Goal: Task Accomplishment & Management: Manage account settings

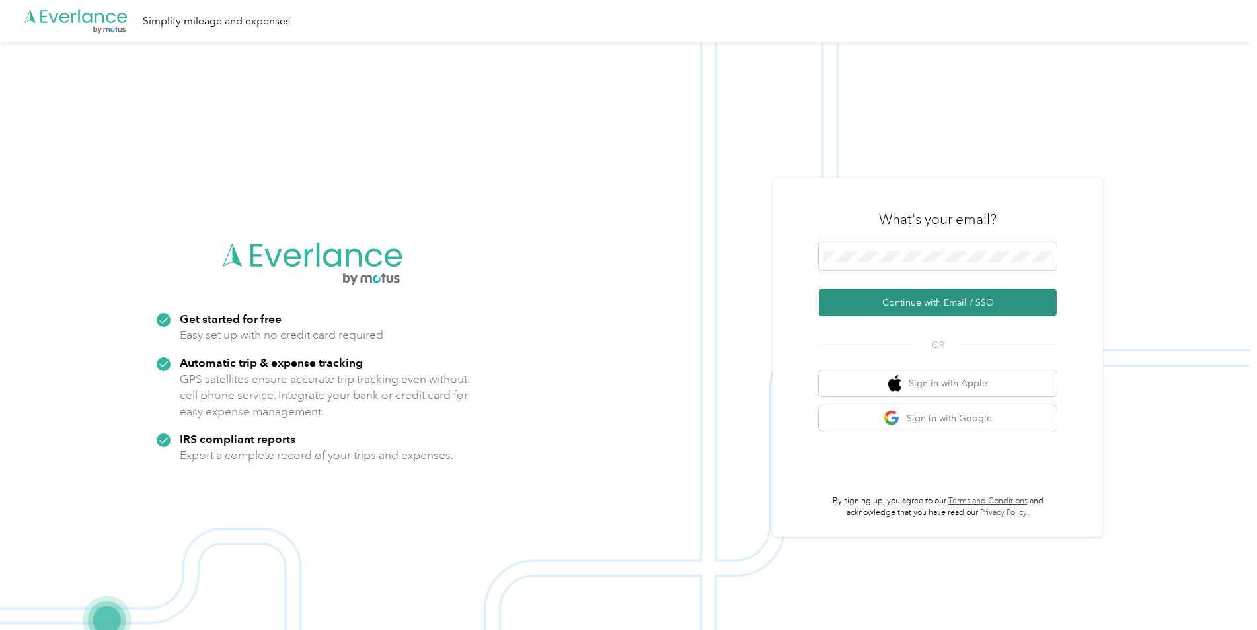
click at [930, 307] on button "Continue with Email / SSO" at bounding box center [938, 303] width 238 height 28
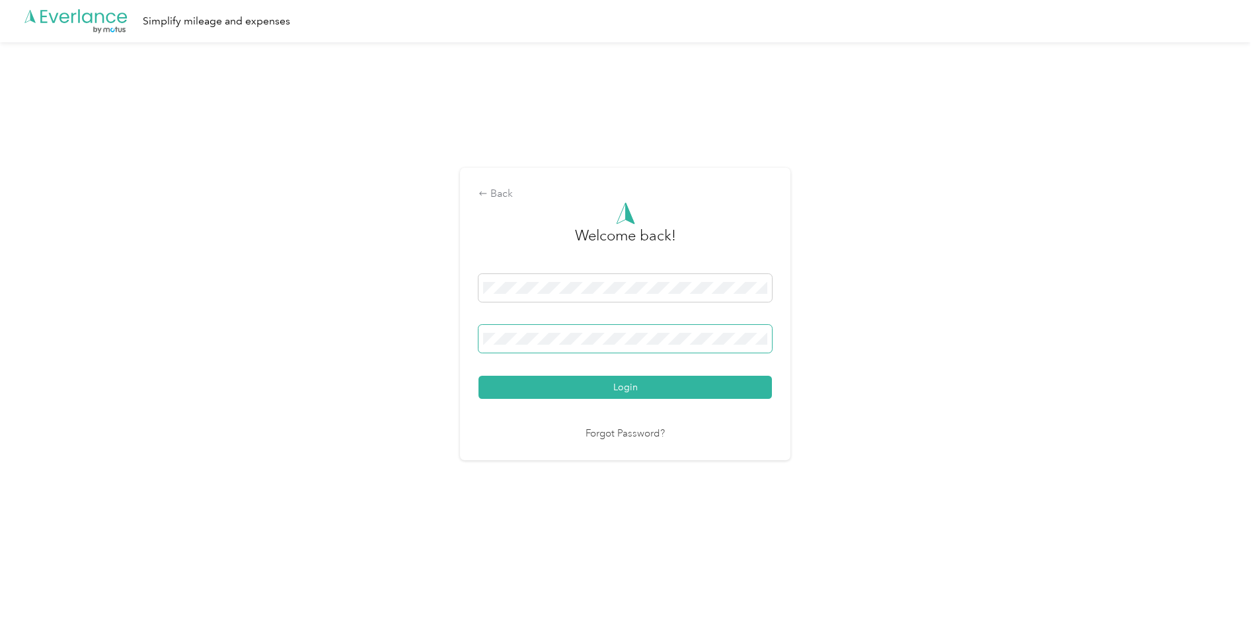
click at [463, 340] on div "Back Welcome back! Login Forgot Password?" at bounding box center [625, 314] width 330 height 292
click at [599, 390] on button "Login" at bounding box center [624, 387] width 293 height 23
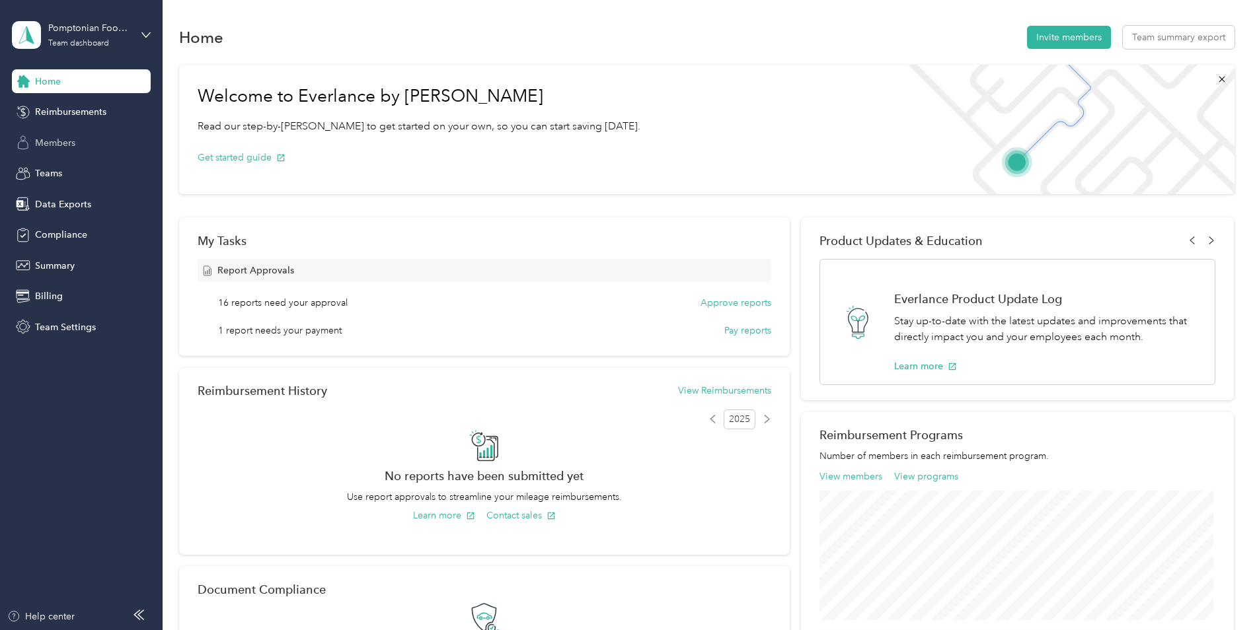
click at [59, 145] on span "Members" at bounding box center [55, 143] width 40 height 14
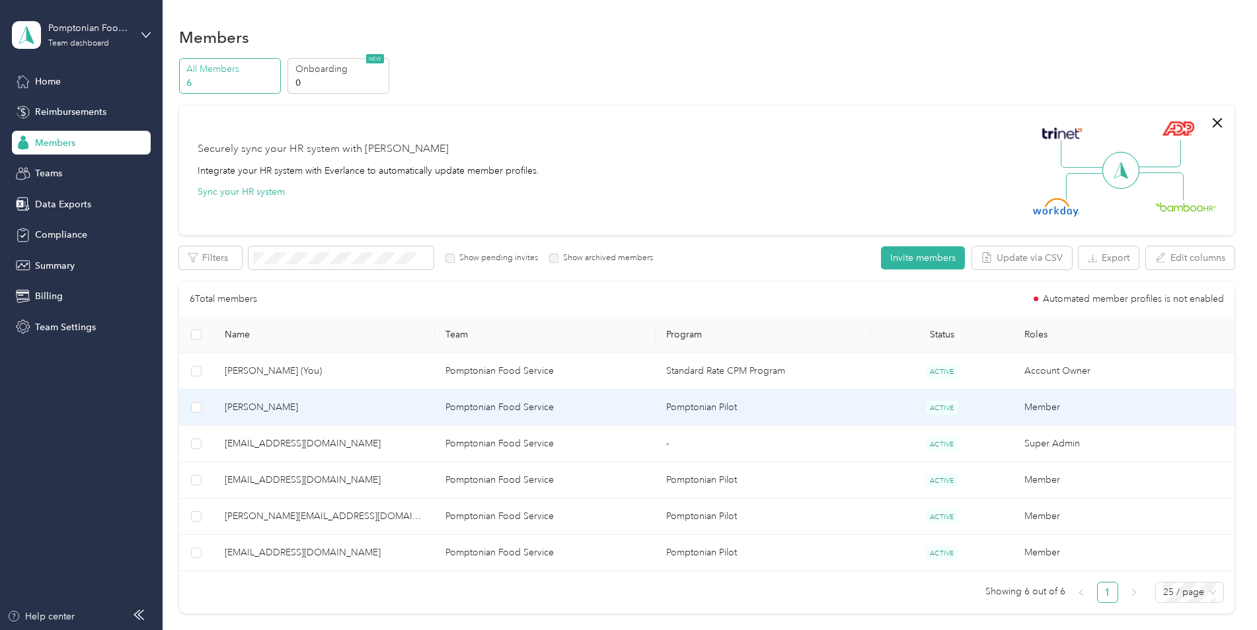
scroll to position [131, 0]
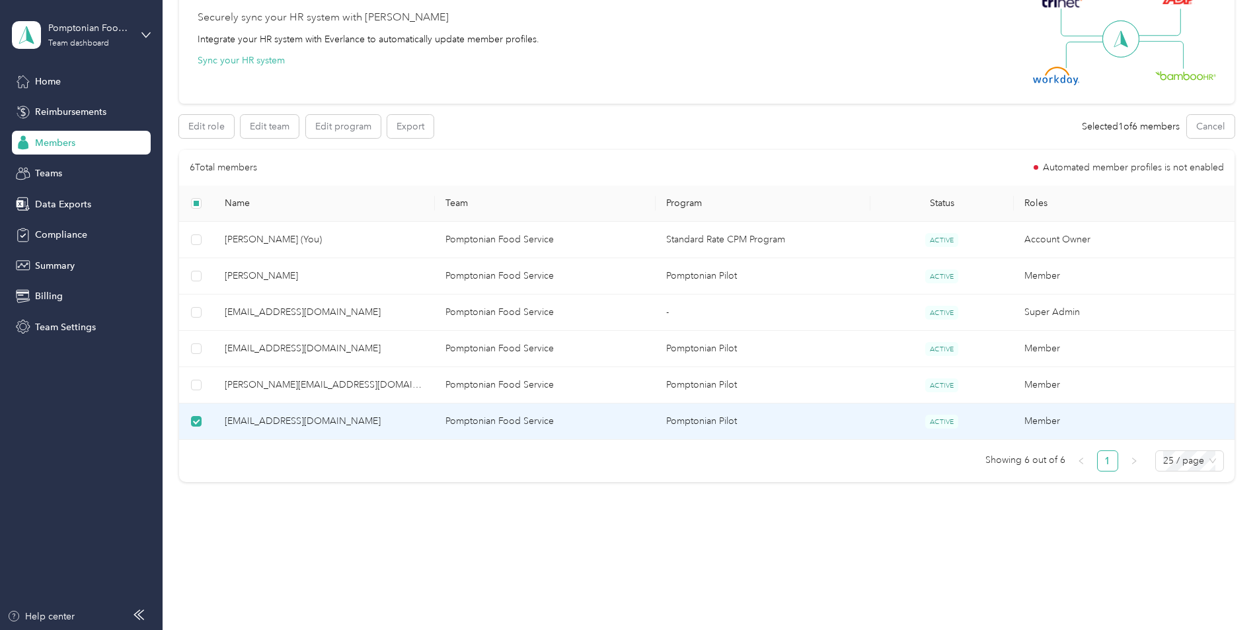
click at [709, 424] on td "Pomptonian Pilot" at bounding box center [762, 422] width 215 height 36
click at [709, 423] on td "Pomptonian Pilot" at bounding box center [762, 422] width 215 height 36
click at [709, 422] on td "Pomptonian Pilot" at bounding box center [762, 422] width 215 height 36
click at [233, 425] on span "tskomial@pomptonian.com" at bounding box center [325, 421] width 200 height 15
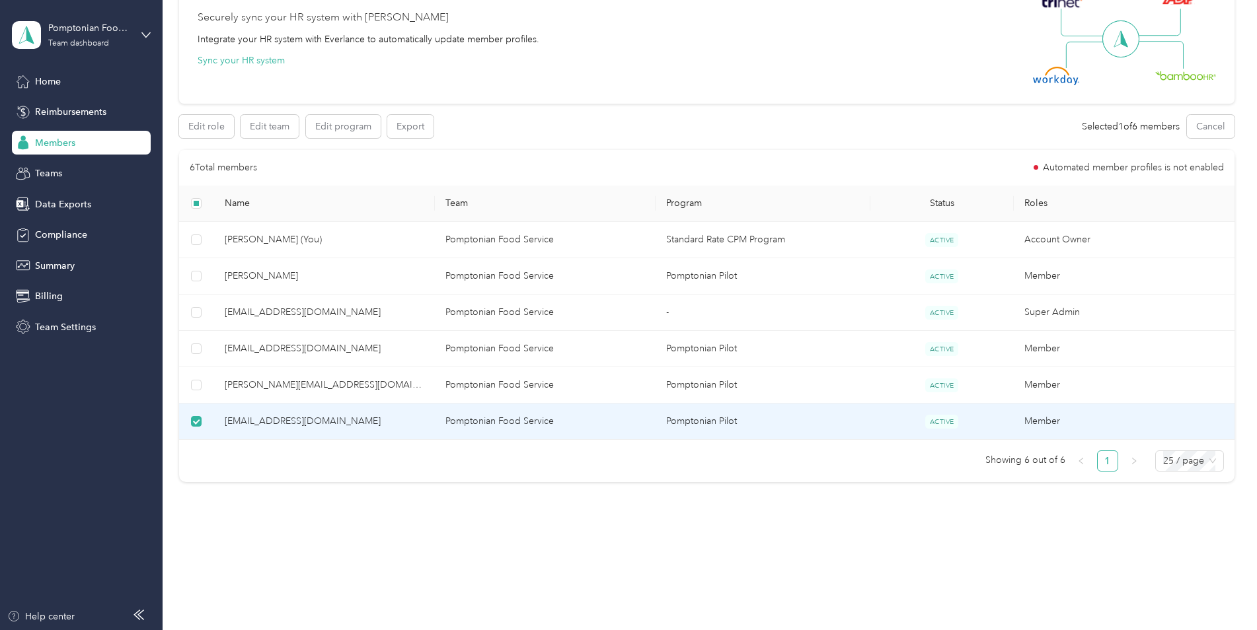
drag, startPoint x: 233, startPoint y: 425, endPoint x: 345, endPoint y: 186, distance: 263.3
click at [345, 186] on th "Name" at bounding box center [324, 204] width 221 height 36
click at [413, 128] on button "Export" at bounding box center [410, 126] width 46 height 23
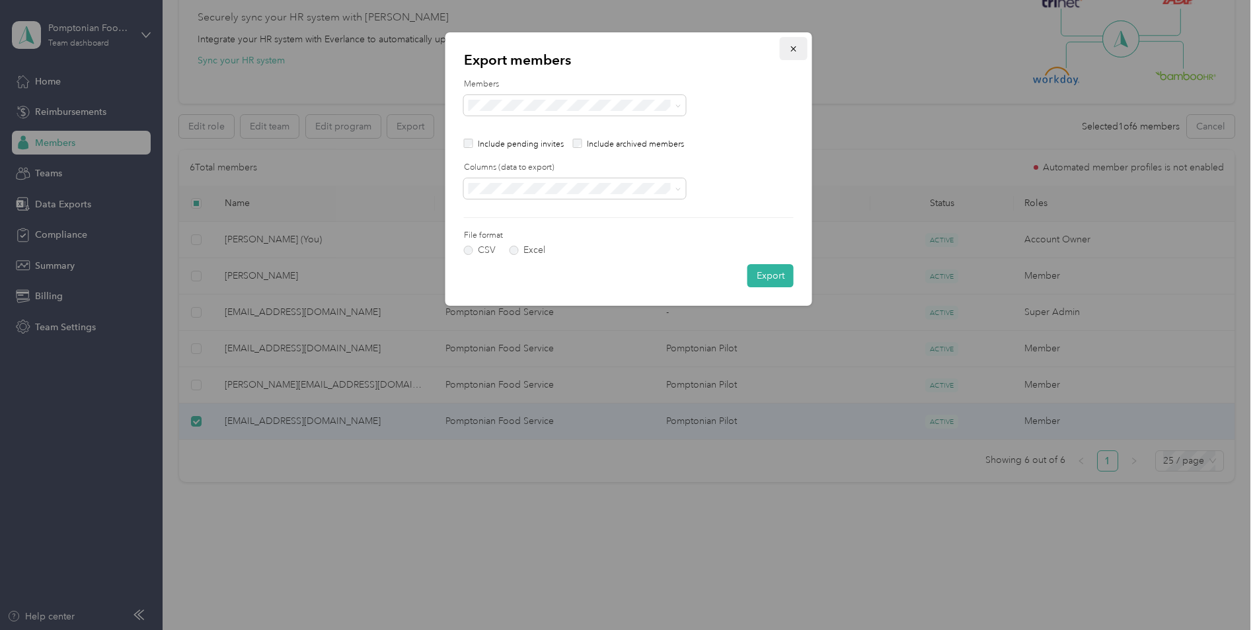
click at [793, 49] on icon "button" at bounding box center [792, 48] width 5 height 5
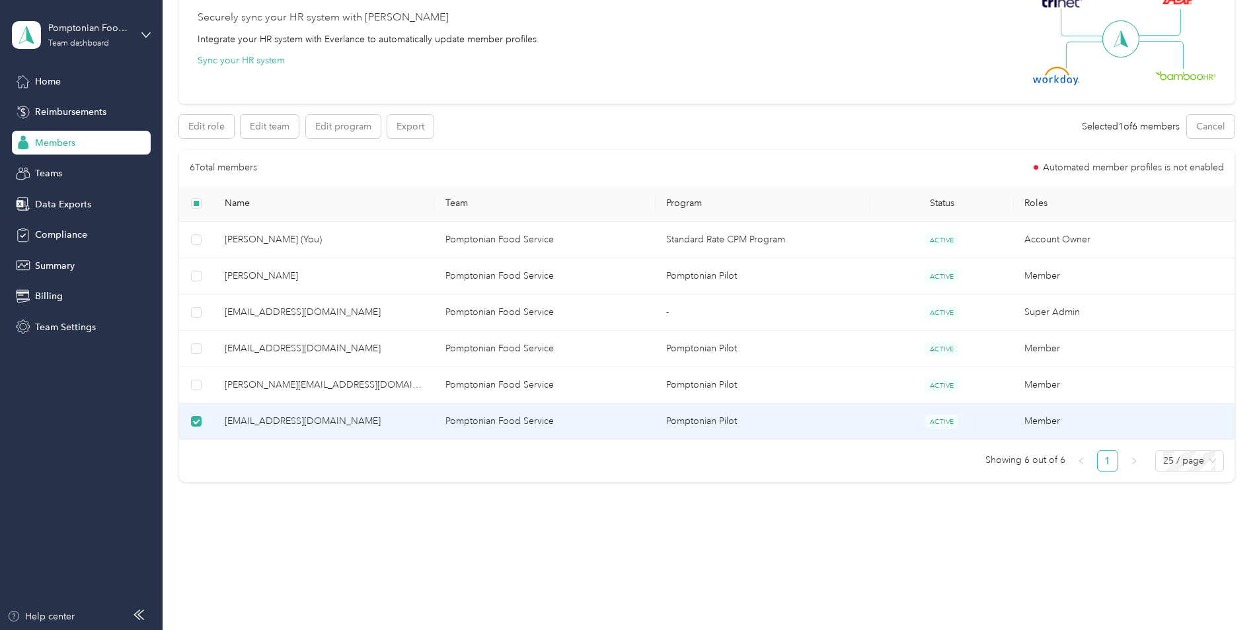
click at [48, 146] on span "Members" at bounding box center [55, 143] width 40 height 14
click at [939, 425] on span "ACTIVE" at bounding box center [941, 422] width 33 height 14
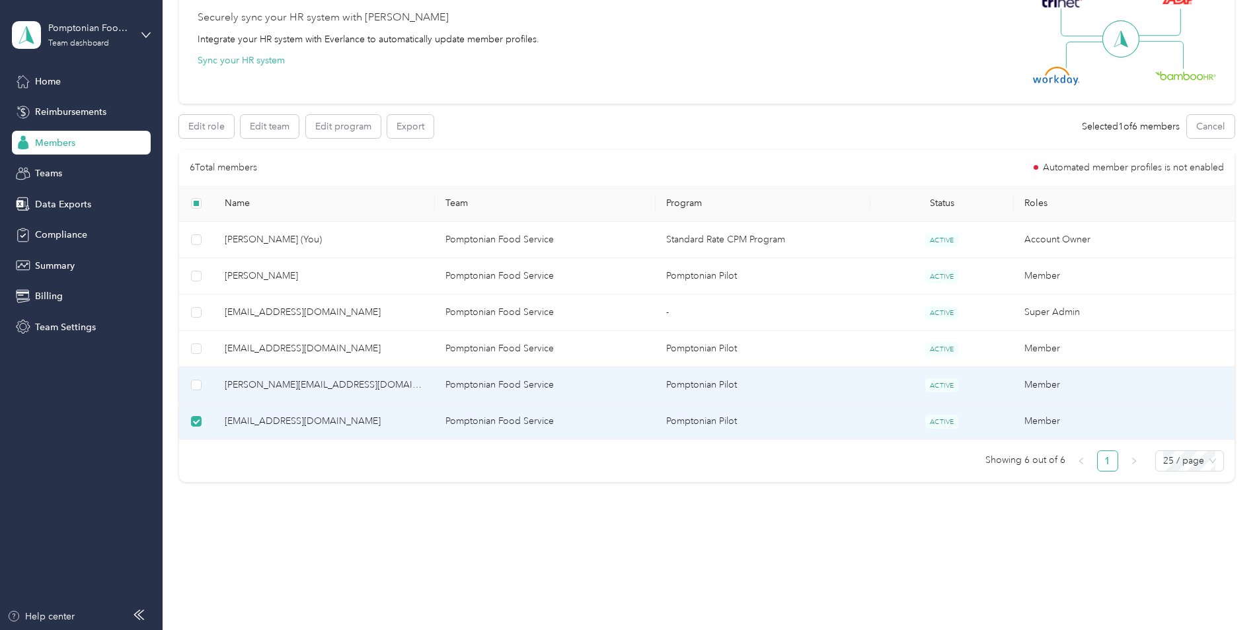
scroll to position [0, 0]
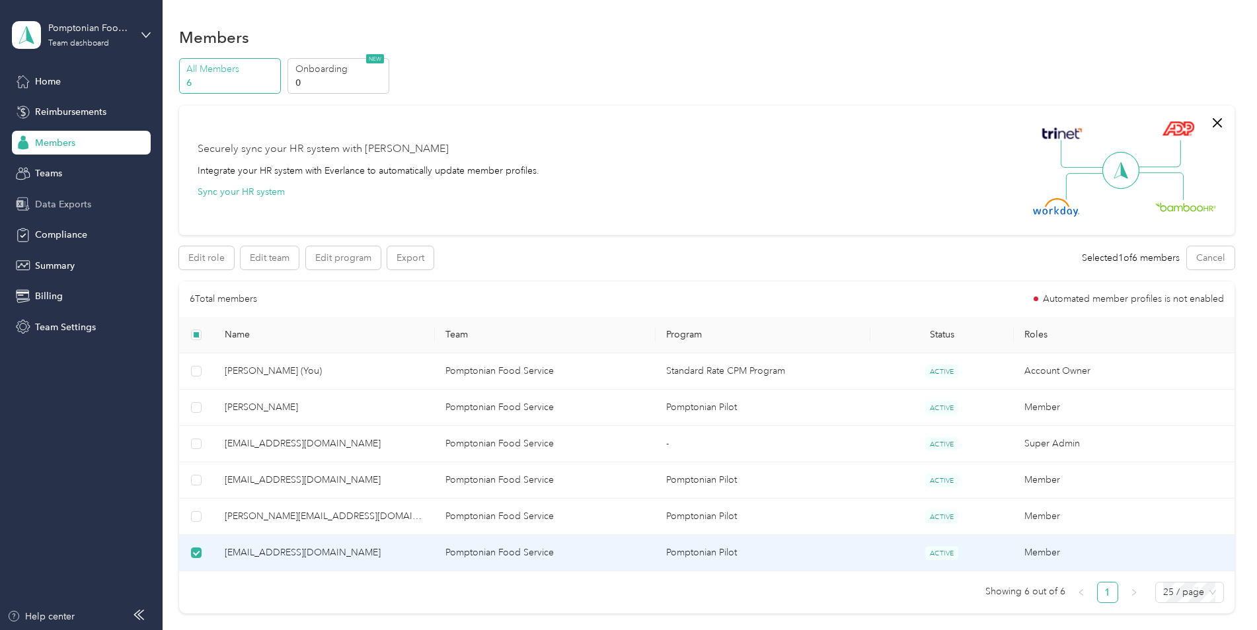
click at [65, 207] on span "Data Exports" at bounding box center [63, 205] width 56 height 14
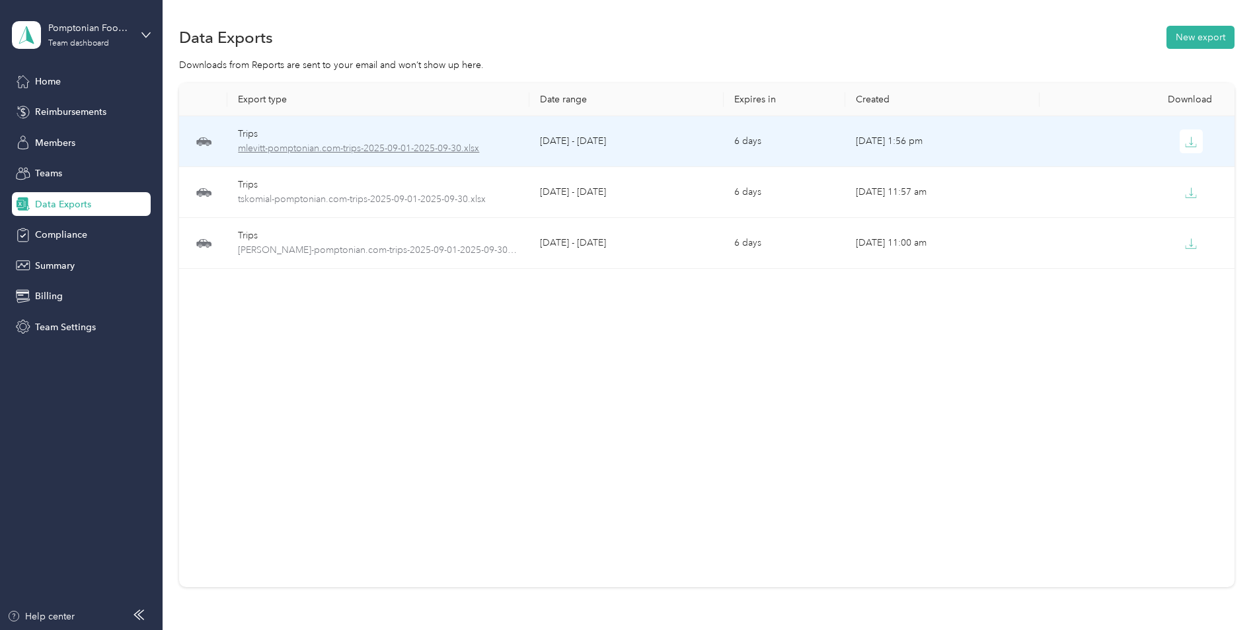
click at [334, 148] on span "mlevitt-pomptonian.com-trips-2025-09-01-2025-09-30.xlsx" at bounding box center [378, 148] width 280 height 15
click at [402, 145] on span "mlevitt-pomptonian.com-trips-2025-09-01-2025-09-30.xlsx" at bounding box center [378, 148] width 280 height 15
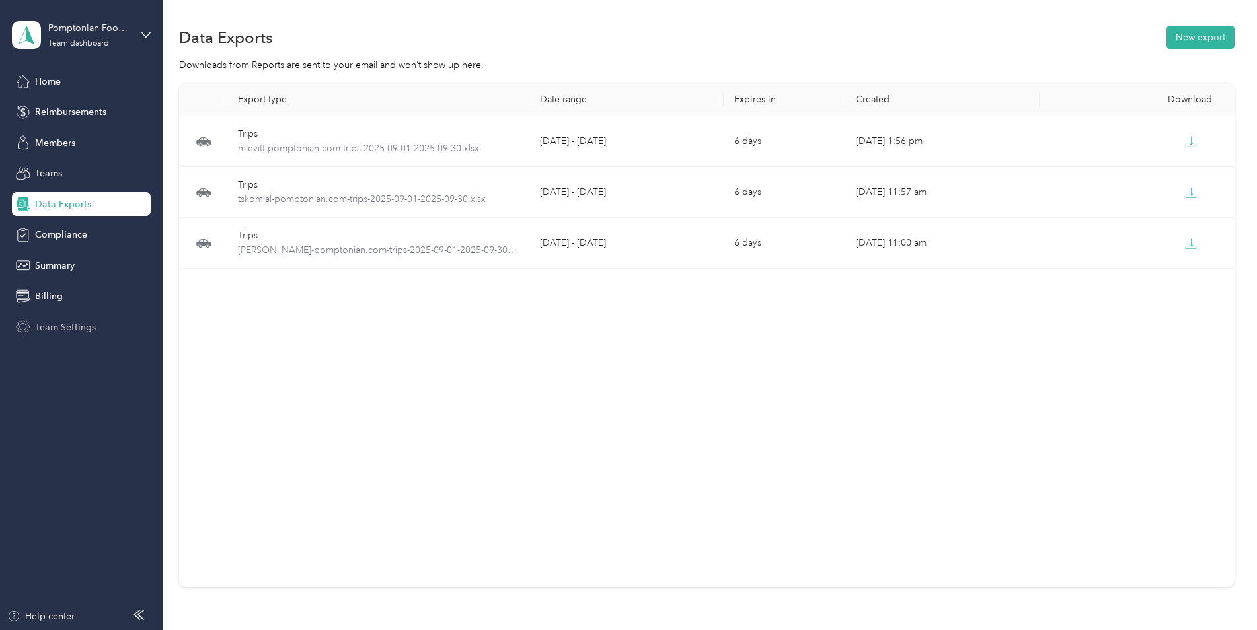
click at [59, 326] on span "Team Settings" at bounding box center [65, 327] width 61 height 14
click at [57, 146] on span "Members" at bounding box center [55, 143] width 40 height 14
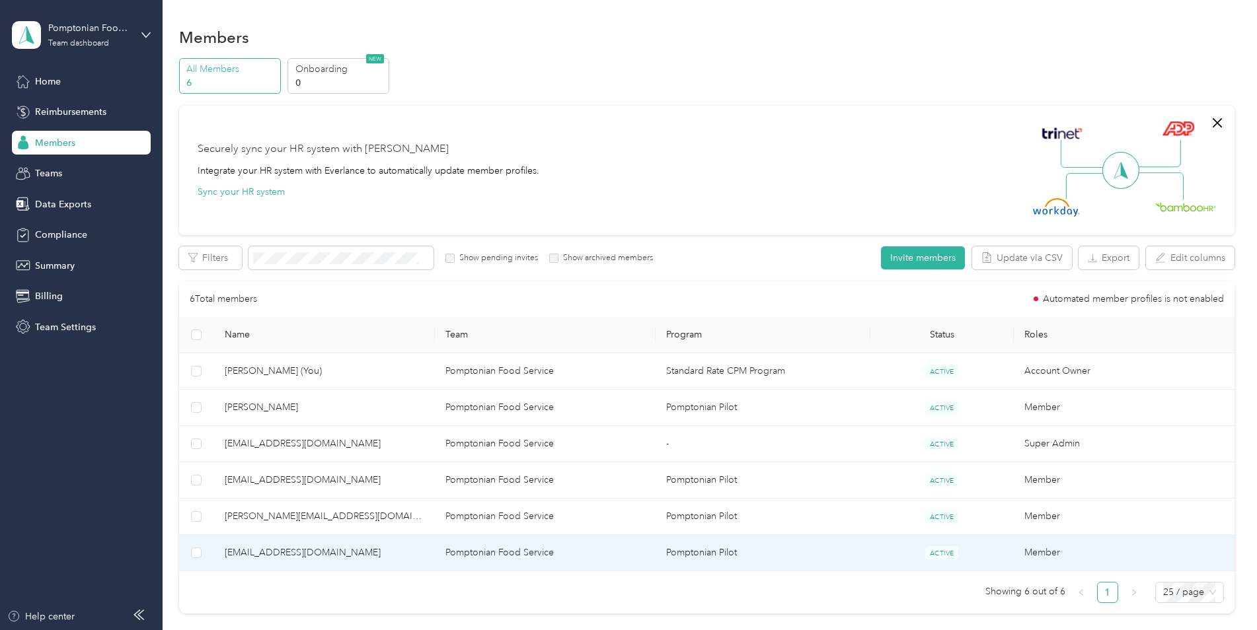
click at [711, 551] on td "Pomptonian Pilot" at bounding box center [762, 553] width 215 height 36
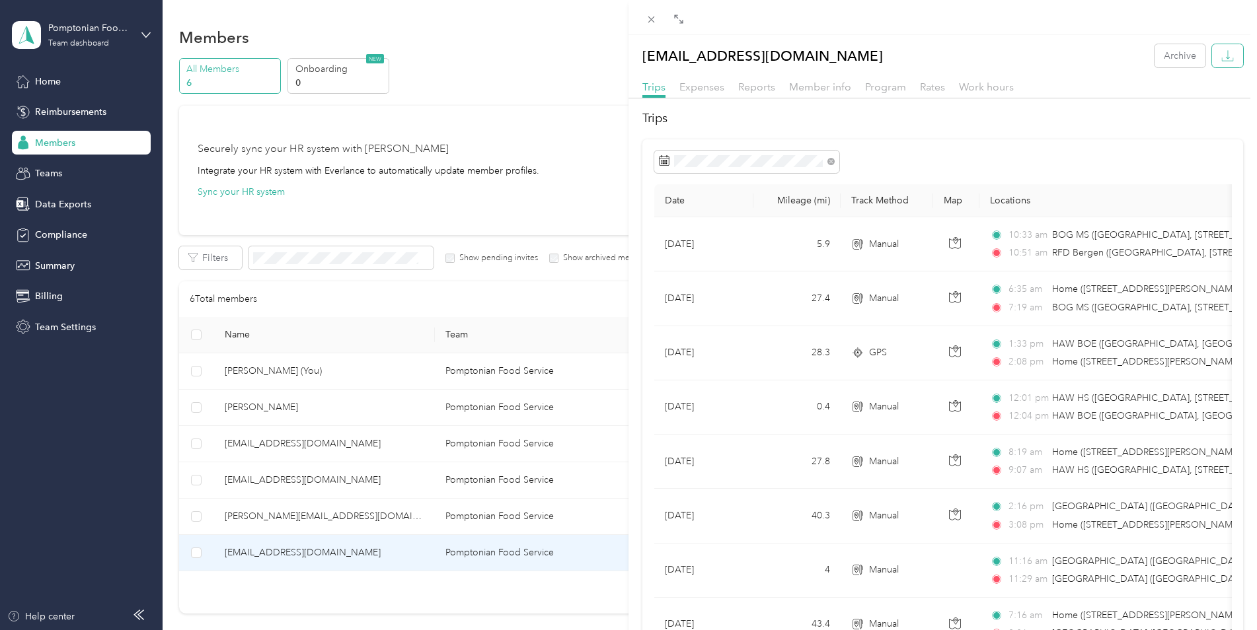
click at [1215, 62] on button "button" at bounding box center [1227, 55] width 31 height 23
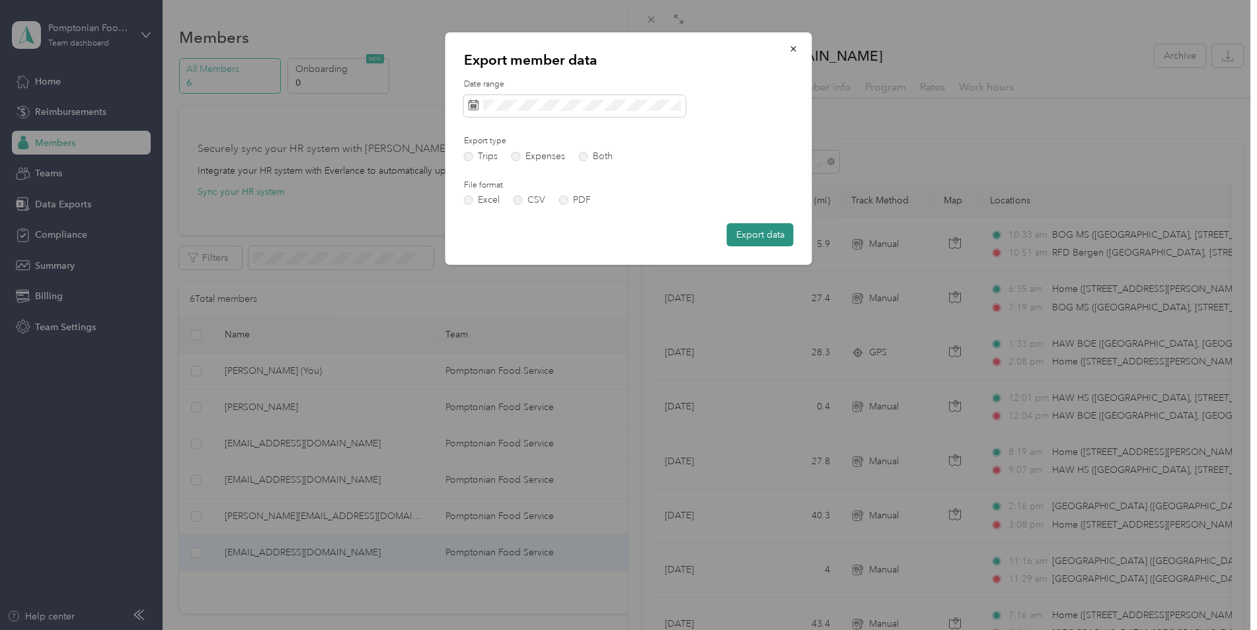
click at [751, 238] on button "Export data" at bounding box center [760, 234] width 67 height 23
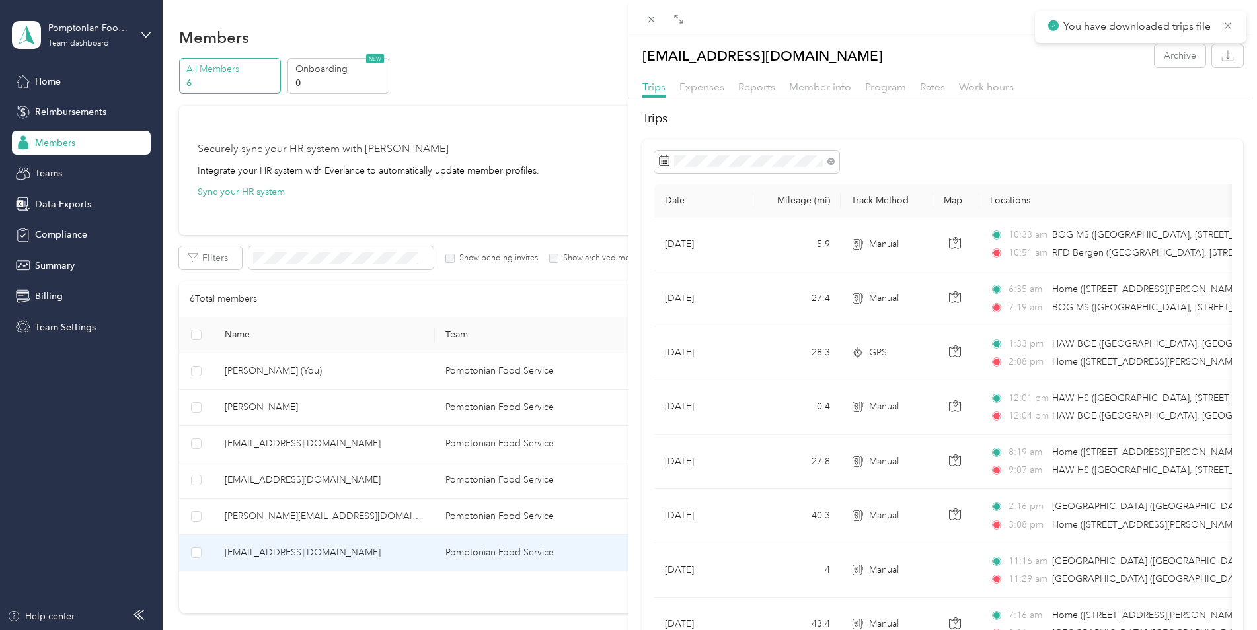
click at [195, 484] on div "tskomial@pomptonian.com Archive Trips Expenses Reports Member info Program Rate…" at bounding box center [628, 315] width 1257 height 630
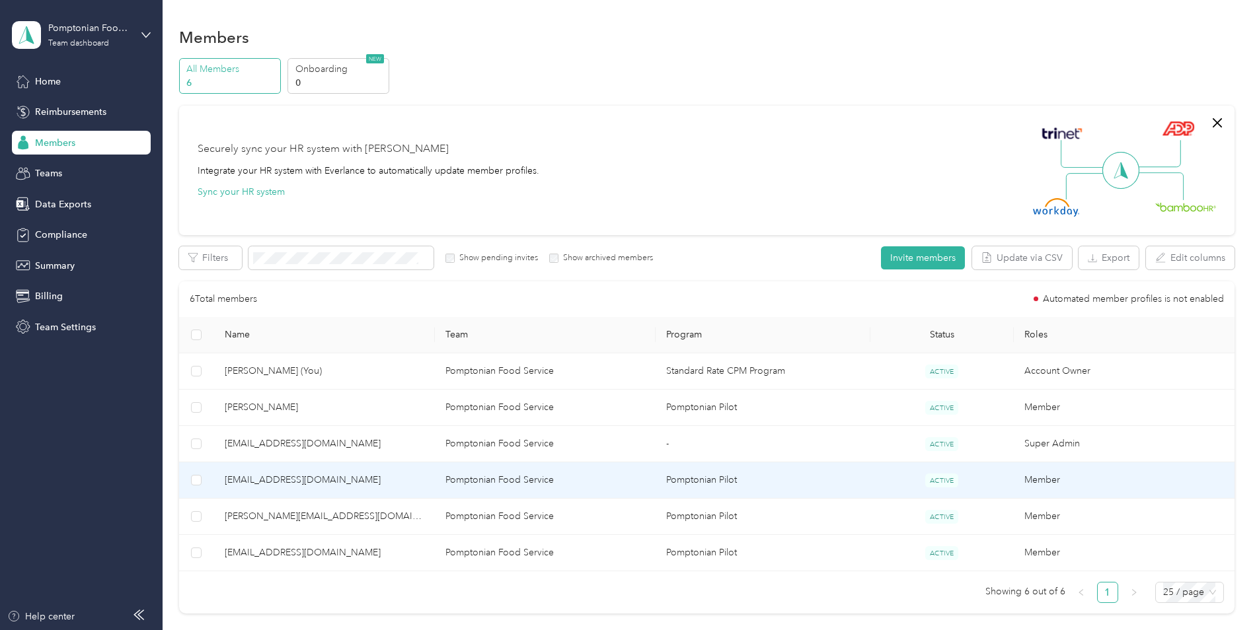
click at [269, 485] on span "mlevitt@pomptonian.com" at bounding box center [325, 480] width 200 height 15
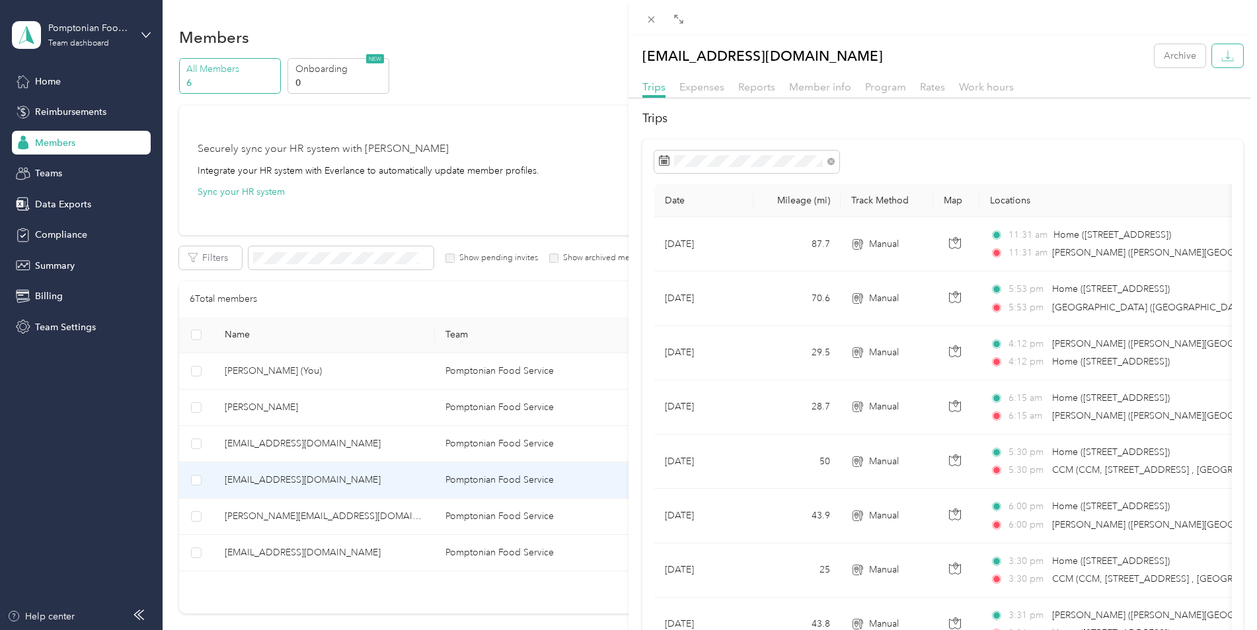
click at [1212, 56] on button "button" at bounding box center [1227, 55] width 31 height 23
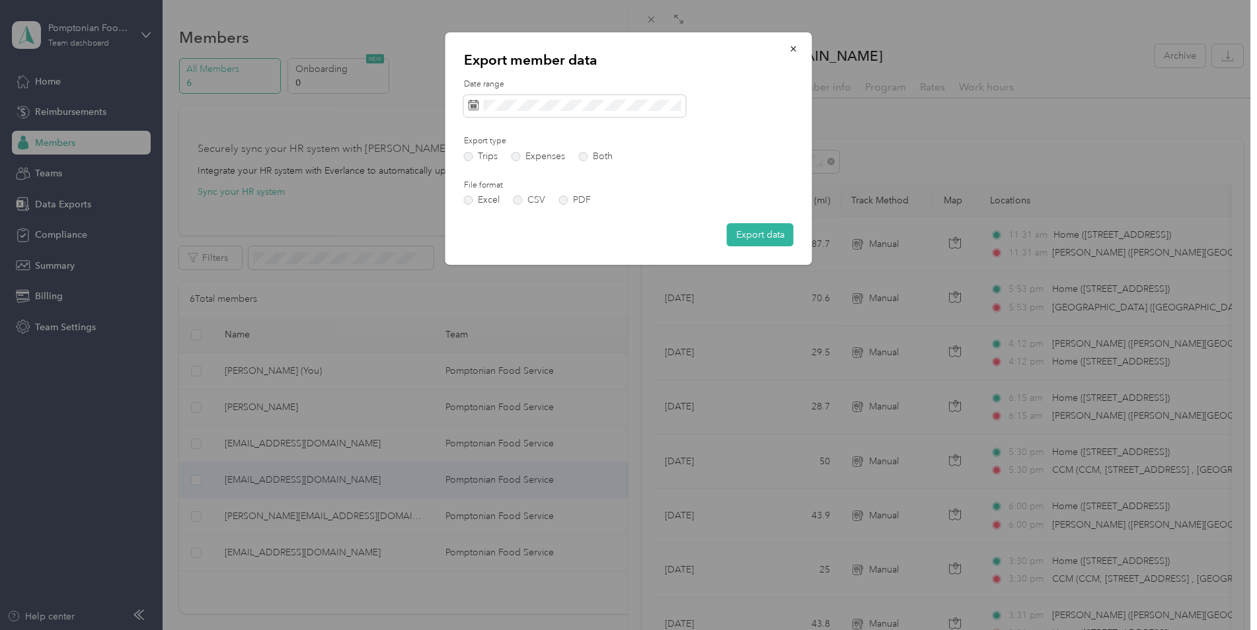
click at [764, 236] on button "Export data" at bounding box center [760, 234] width 67 height 23
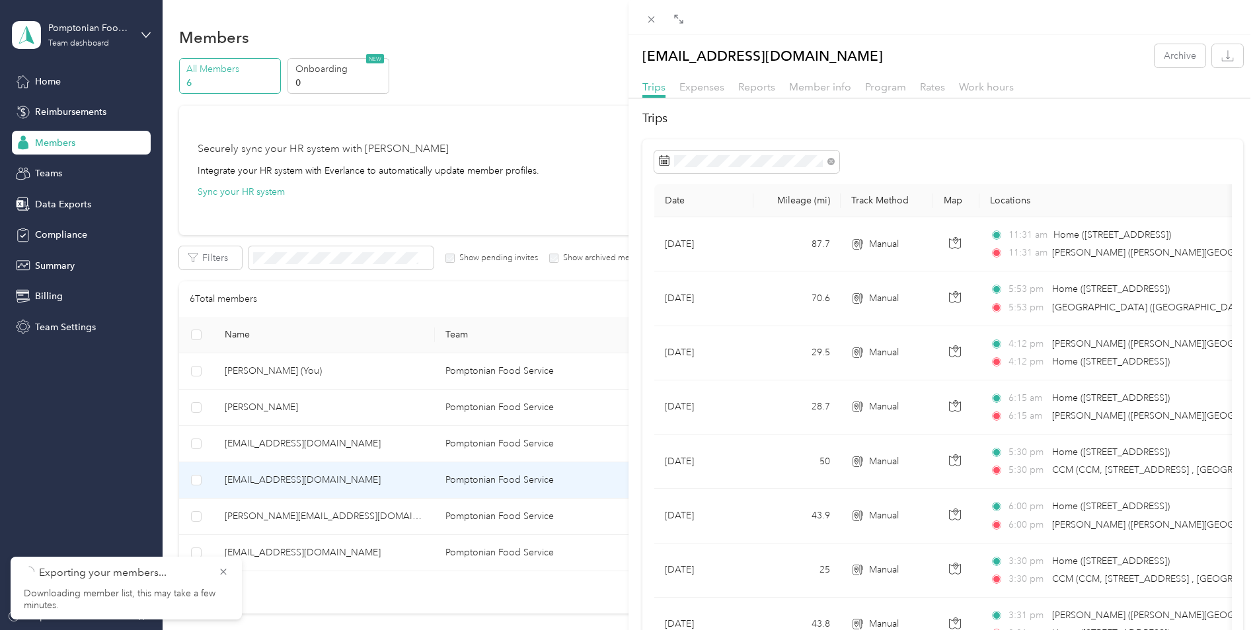
click at [250, 410] on div "mlevitt@pomptonian.com Archive Trips Expenses Reports Member info Program Rates…" at bounding box center [628, 315] width 1257 height 630
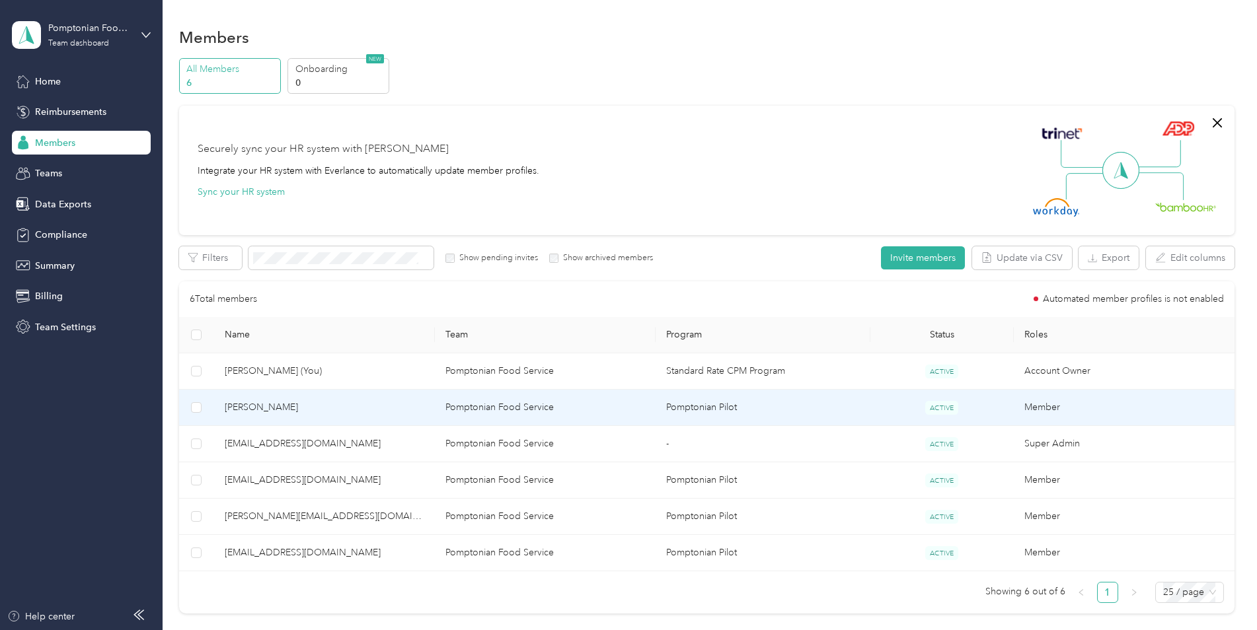
click at [257, 407] on span "Scott Triola" at bounding box center [325, 407] width 200 height 15
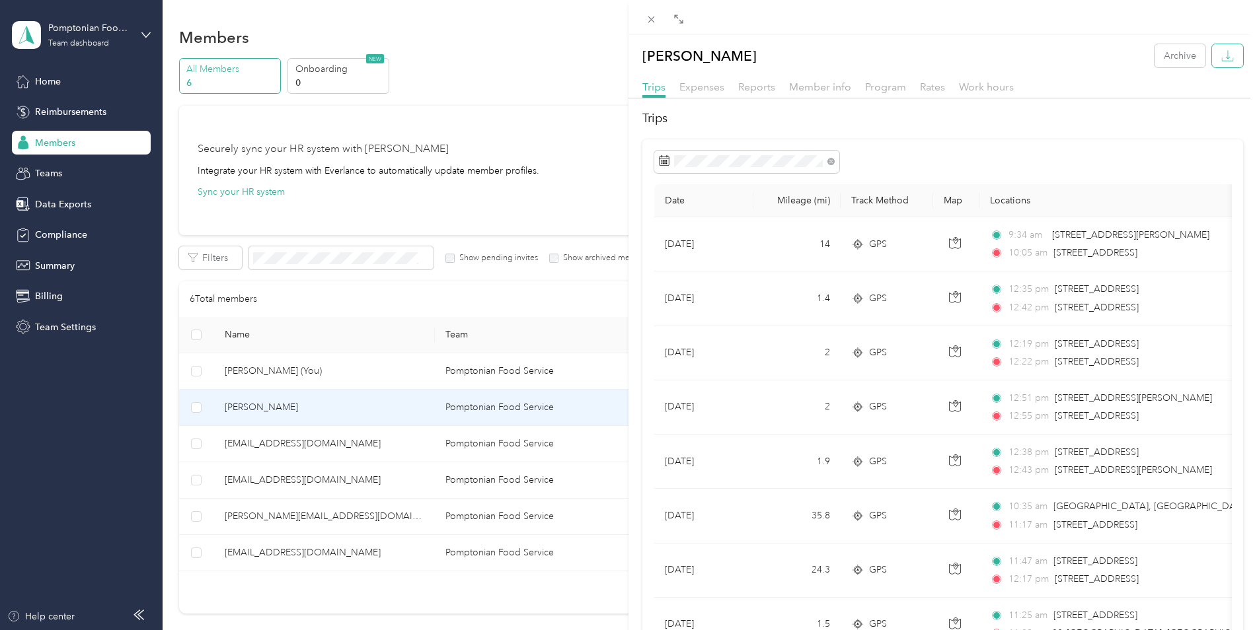
click at [1227, 51] on button "button" at bounding box center [1227, 55] width 31 height 23
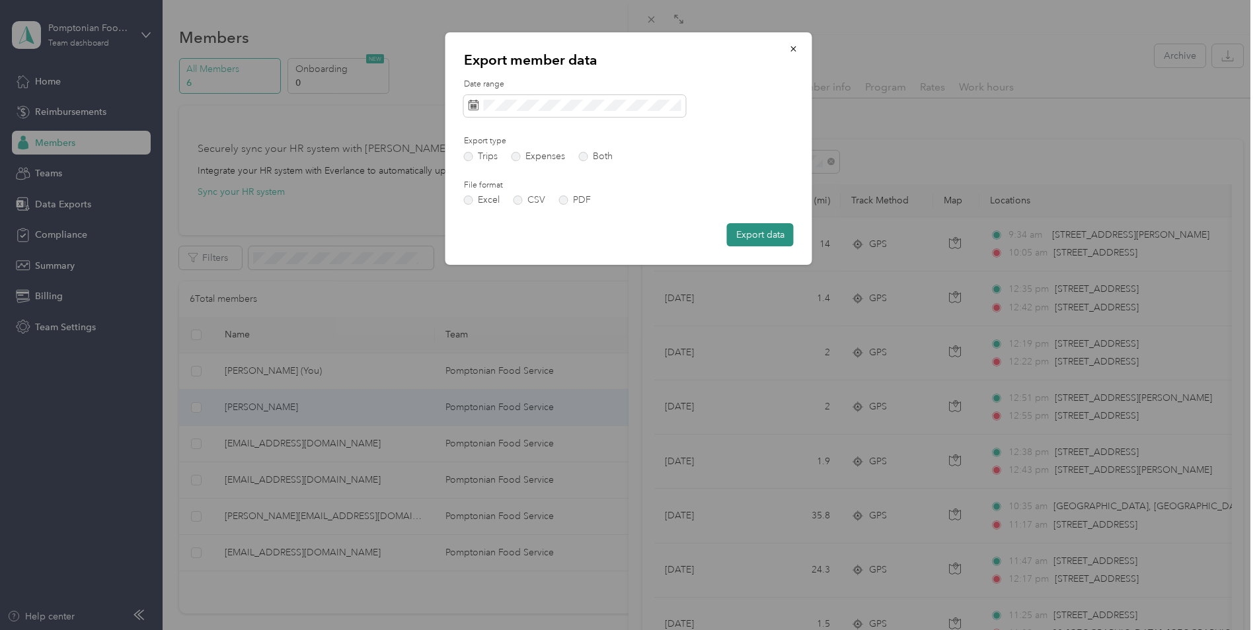
click at [767, 236] on button "Export data" at bounding box center [760, 234] width 67 height 23
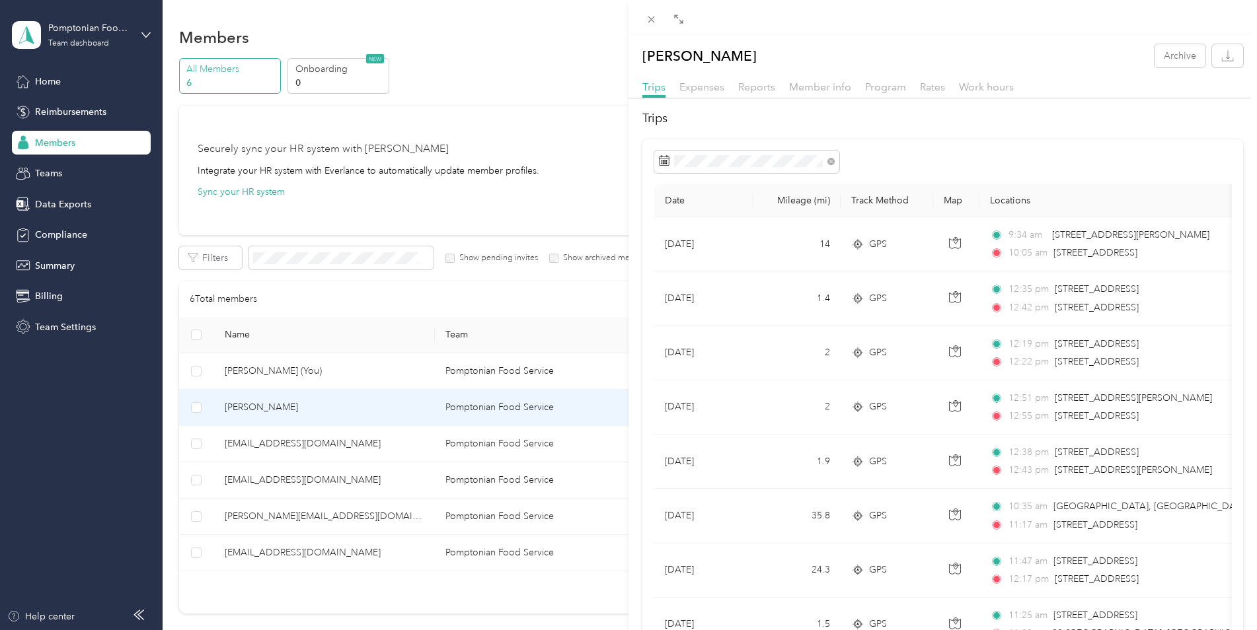
click at [1222, 24] on div at bounding box center [942, 17] width 628 height 35
